Goal: Task Accomplishment & Management: Use online tool/utility

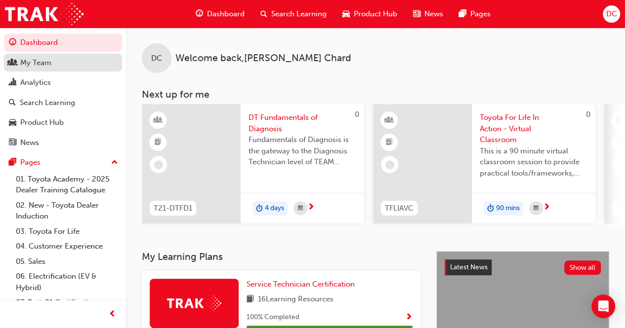
click at [59, 66] on div "My Team" at bounding box center [63, 63] width 108 height 12
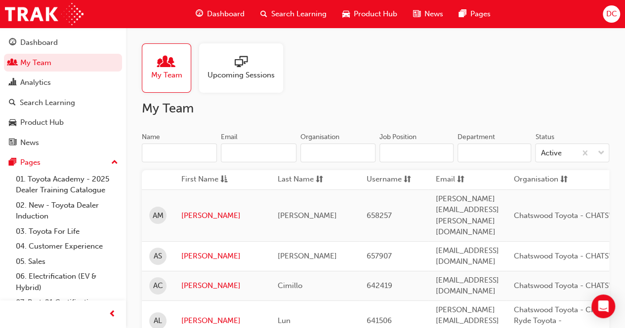
click at [242, 61] on span "sessionType_ONLINE_URL-icon" at bounding box center [241, 63] width 13 height 14
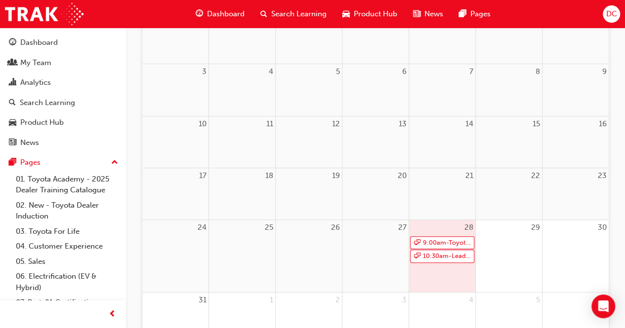
scroll to position [167, 0]
click at [437, 236] on link "9:00am - Toyota For Life In Action - Virtual Classroom" at bounding box center [442, 239] width 64 height 13
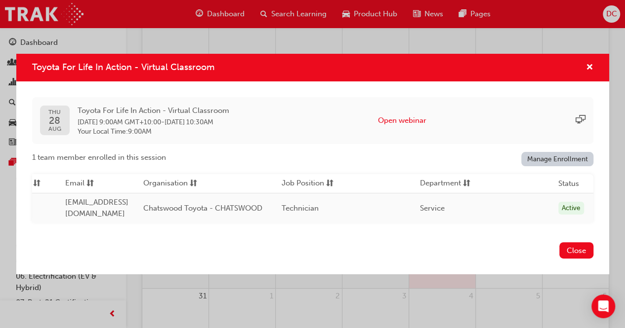
scroll to position [0, 298]
click at [413, 119] on button "Open webinar" at bounding box center [402, 120] width 48 height 11
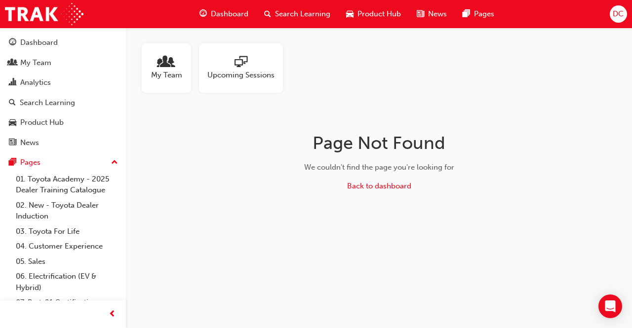
click at [211, 77] on span "Upcoming Sessions" at bounding box center [240, 75] width 67 height 11
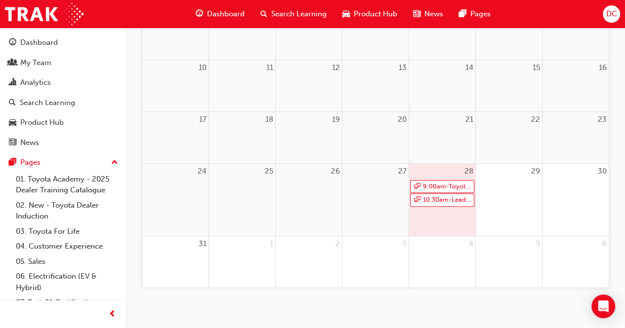
scroll to position [222, 0]
click at [431, 189] on link "9:00am - Toyota For Life In Action - Virtual Classroom" at bounding box center [442, 184] width 64 height 13
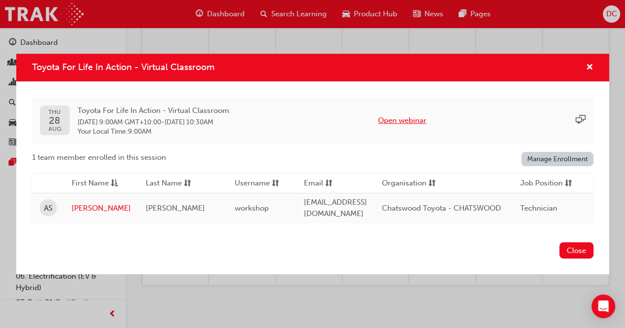
click at [414, 120] on button "Open webinar" at bounding box center [402, 120] width 48 height 11
